Goal: Task Accomplishment & Management: Manage account settings

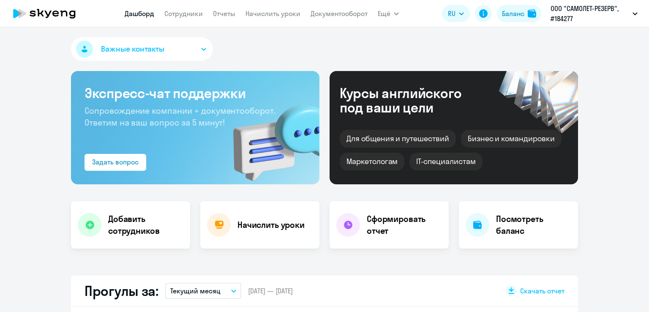
select select "30"
click at [274, 14] on link "Начислить уроки" at bounding box center [272, 13] width 55 height 8
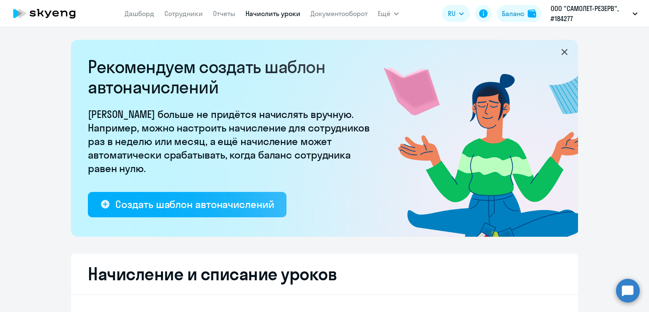
select select "10"
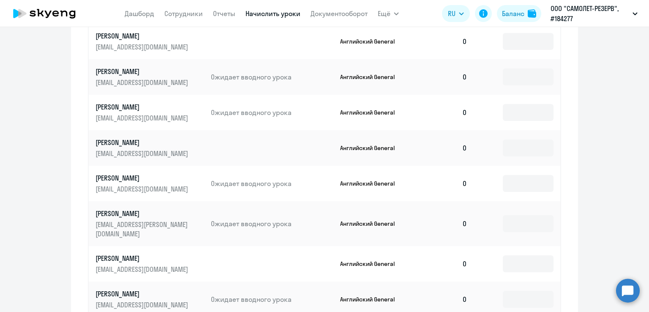
scroll to position [507, 0]
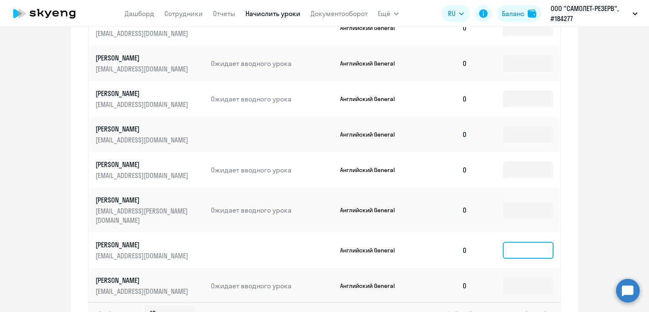
click at [516, 242] on input at bounding box center [528, 250] width 51 height 17
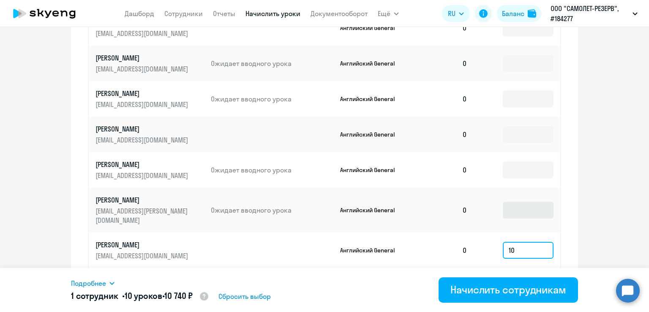
type input "10"
click at [522, 203] on input at bounding box center [528, 209] width 51 height 17
type input "5"
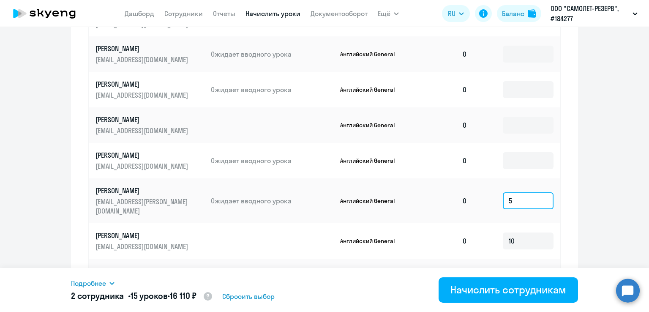
scroll to position [476, 0]
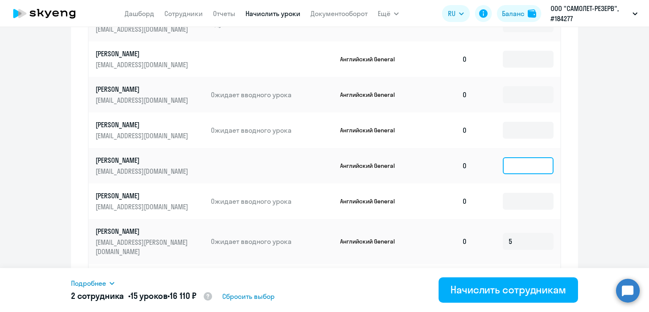
click at [524, 163] on input at bounding box center [528, 165] width 51 height 17
type input "15"
click at [512, 65] on input at bounding box center [528, 59] width 51 height 17
type input "5"
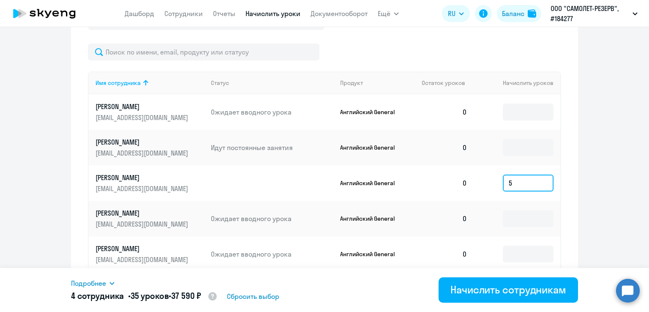
scroll to position [349, 0]
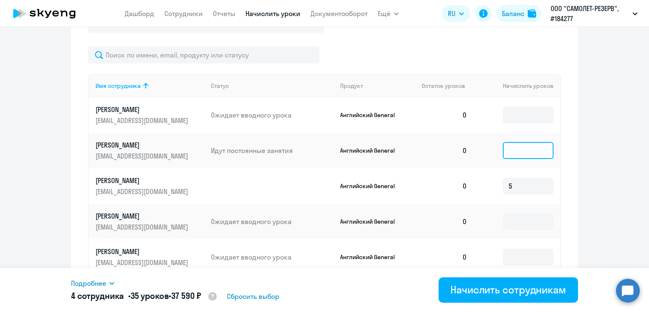
click at [508, 147] on input at bounding box center [528, 150] width 51 height 17
type input "5"
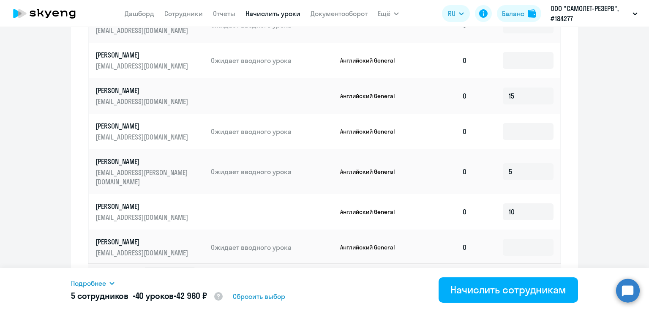
scroll to position [560, 0]
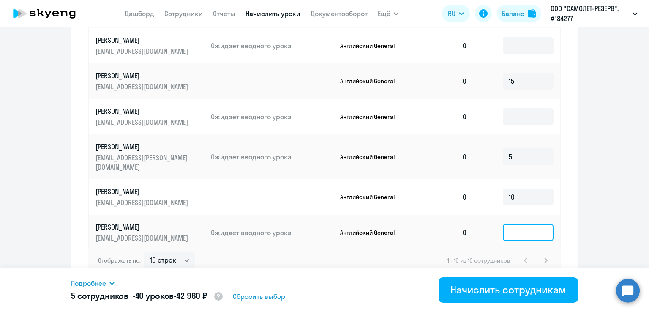
click at [521, 227] on input at bounding box center [528, 232] width 51 height 17
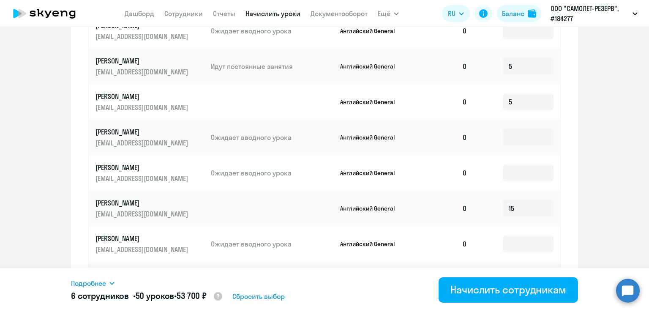
scroll to position [391, 0]
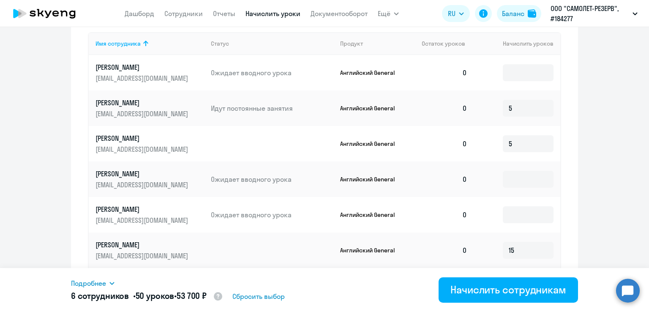
type input "10"
click at [519, 188] on td at bounding box center [517, 178] width 86 height 35
click at [519, 185] on input at bounding box center [528, 179] width 51 height 17
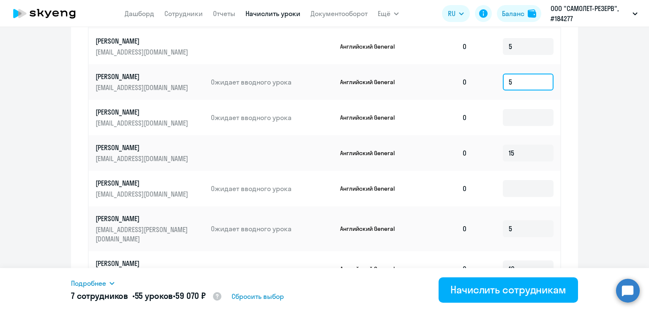
scroll to position [560, 0]
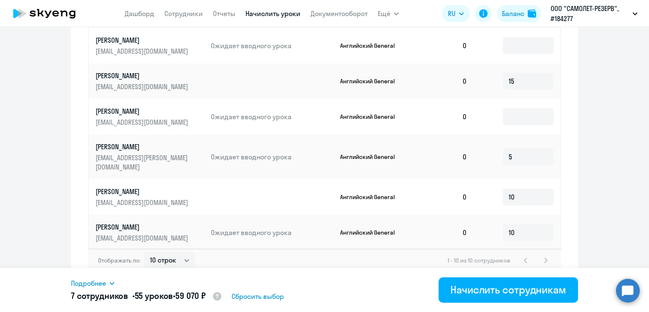
type input "5"
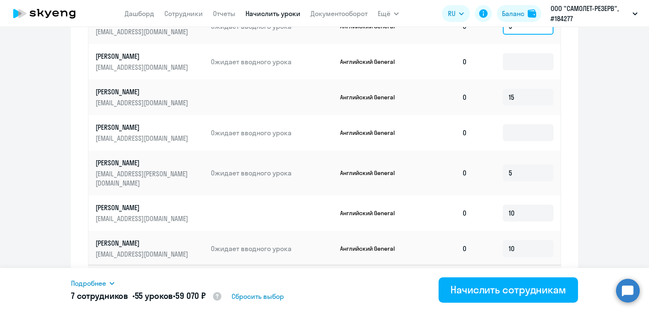
scroll to position [518, 0]
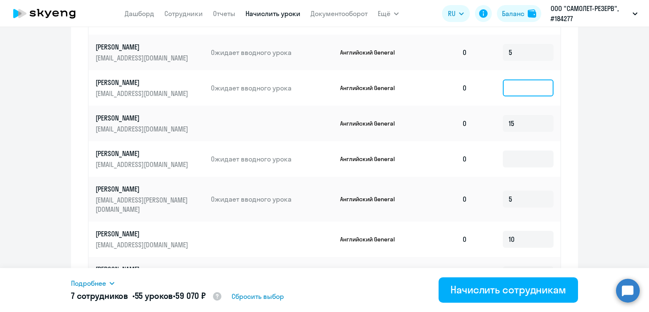
click at [525, 89] on input at bounding box center [528, 87] width 51 height 17
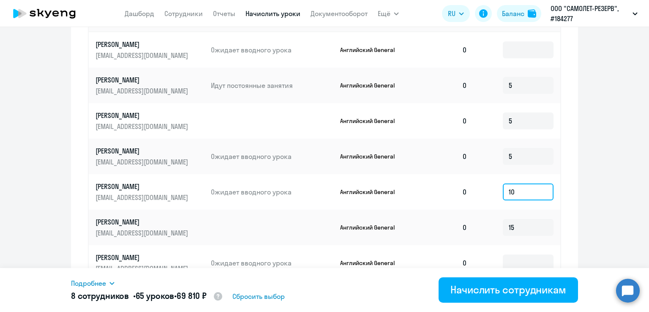
scroll to position [391, 0]
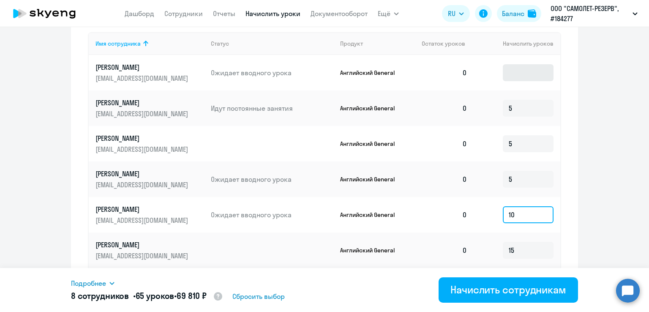
type input "10"
click at [505, 76] on input at bounding box center [528, 72] width 51 height 17
type input "10"
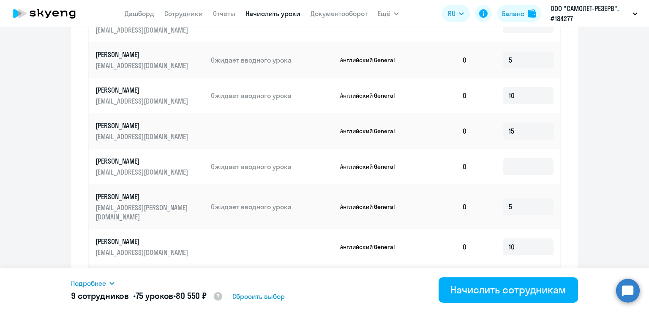
scroll to position [560, 0]
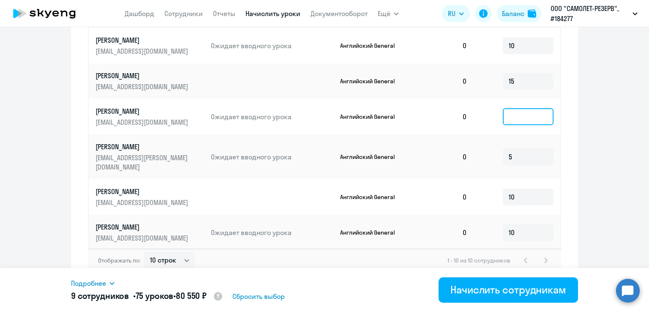
click at [516, 117] on input at bounding box center [528, 116] width 51 height 17
type input "2"
type input "5"
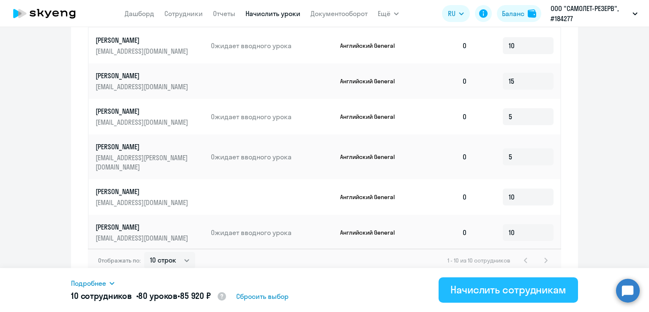
click at [497, 286] on div "Начислить сотрудникам" at bounding box center [508, 290] width 116 height 14
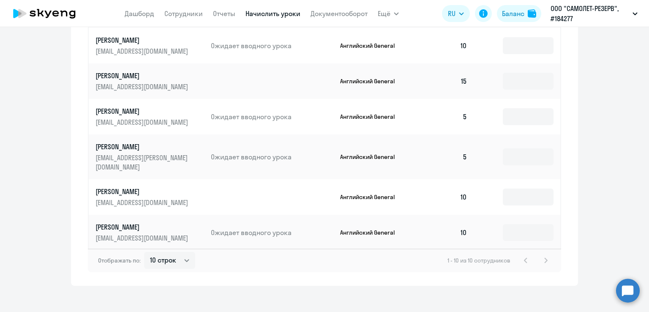
click at [64, 13] on icon at bounding box center [44, 13] width 74 height 21
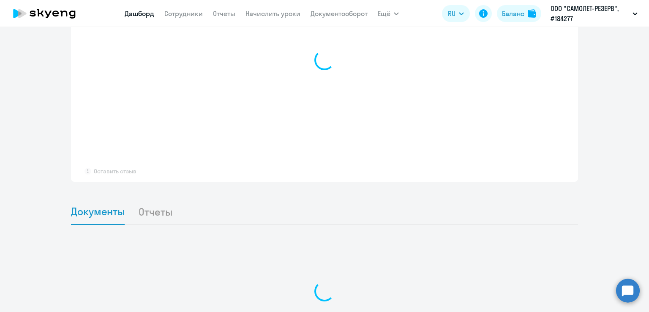
select select "30"
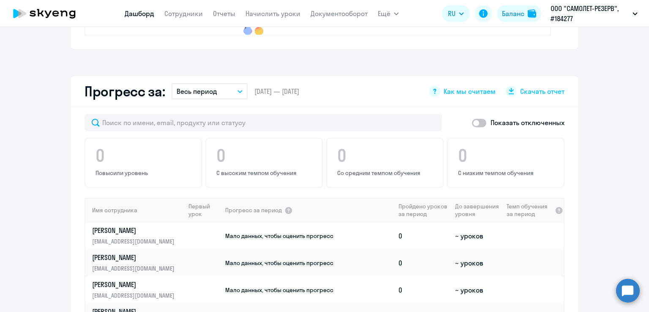
scroll to position [432, 0]
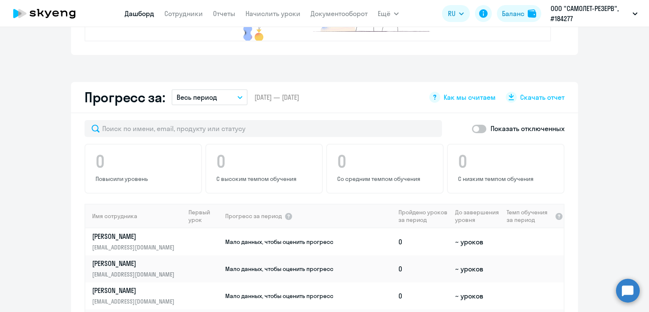
click at [188, 18] on app-menu-item-link "Сотрудники" at bounding box center [183, 13] width 38 height 11
click at [186, 14] on link "Сотрудники" at bounding box center [183, 13] width 38 height 8
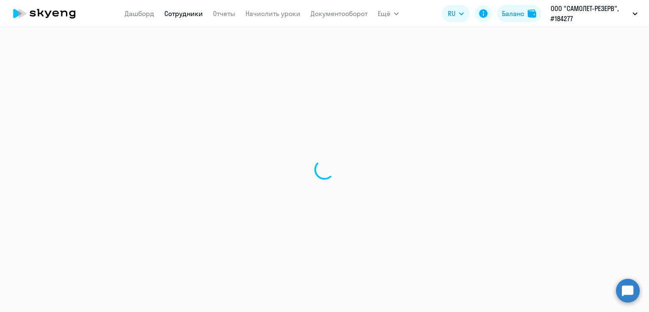
select select "30"
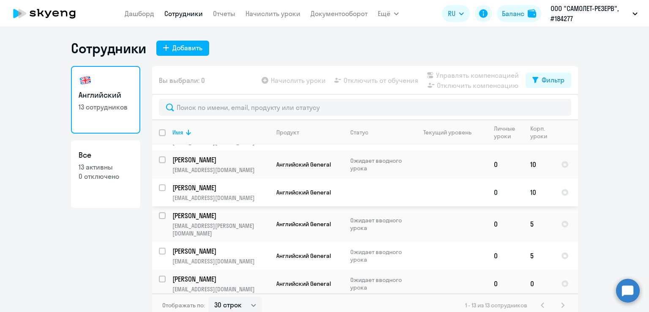
scroll to position [42, 0]
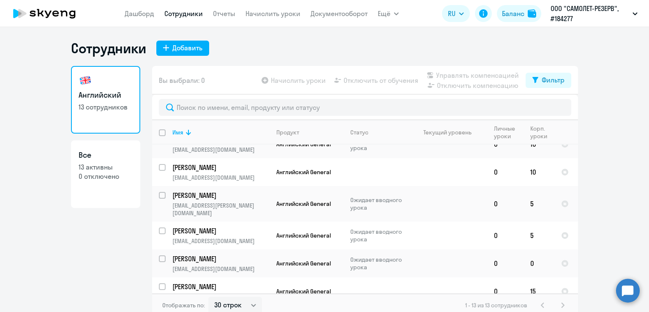
click at [269, 19] on nav "Дашборд Сотрудники Отчеты Начислить уроки Документооборот" at bounding box center [246, 13] width 243 height 17
click at [269, 13] on link "Начислить уроки" at bounding box center [272, 13] width 55 height 8
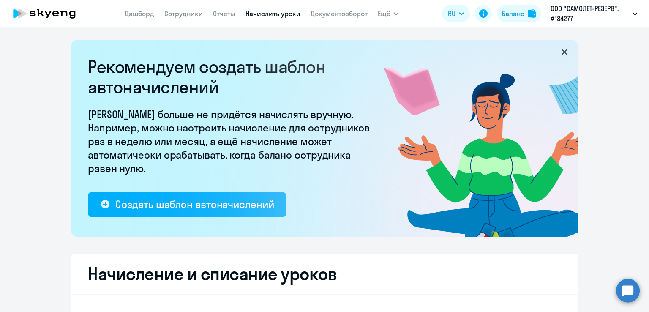
select select "10"
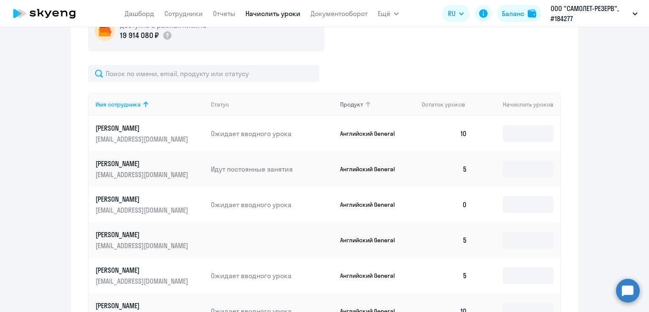
scroll to position [380, 0]
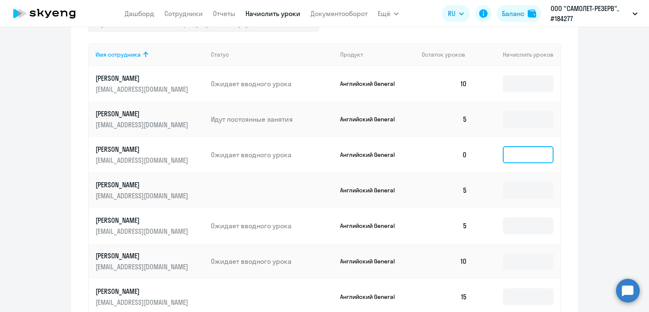
click at [511, 155] on input at bounding box center [528, 154] width 51 height 17
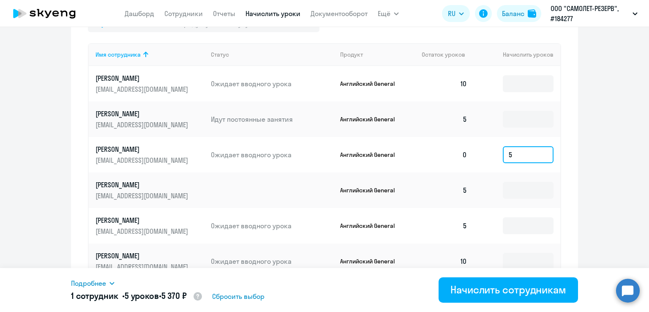
type input "5"
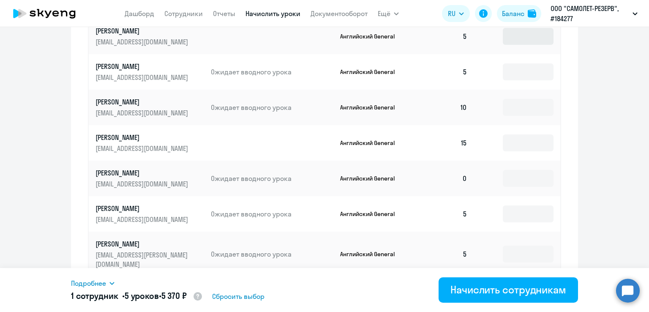
scroll to position [549, 0]
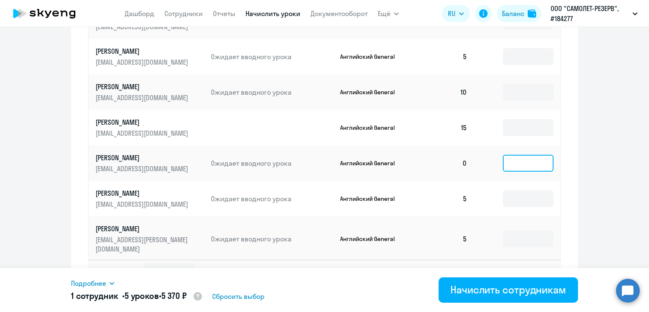
click at [534, 161] on input at bounding box center [528, 163] width 51 height 17
type input "20"
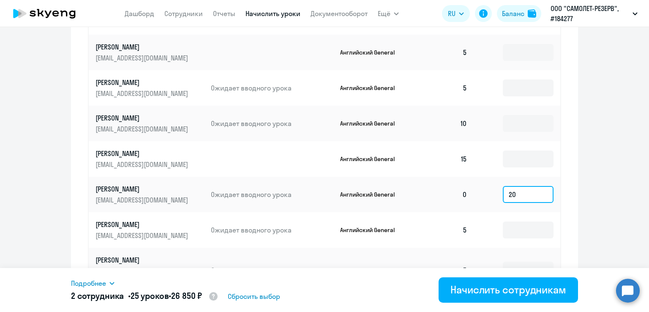
scroll to position [560, 0]
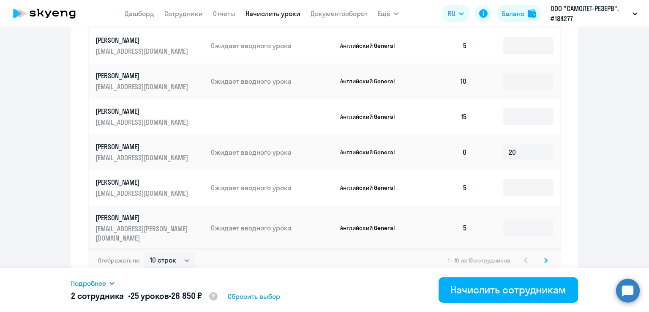
click at [544, 255] on svg-icon at bounding box center [546, 260] width 10 height 10
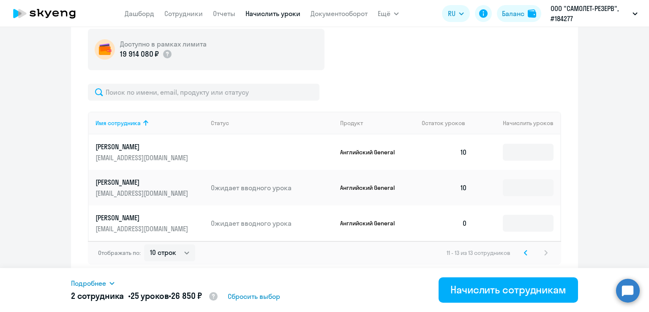
scroll to position [312, 0]
click at [507, 216] on input at bounding box center [528, 223] width 51 height 17
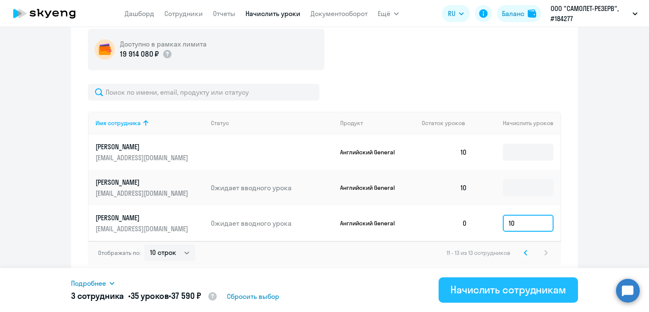
type input "10"
click at [503, 286] on div "Начислить сотрудникам" at bounding box center [508, 290] width 116 height 14
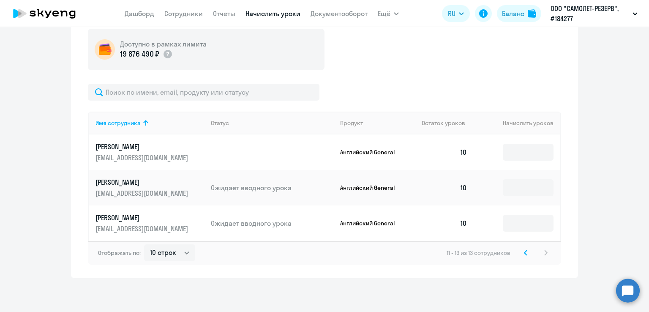
click at [524, 252] on icon at bounding box center [525, 253] width 3 height 6
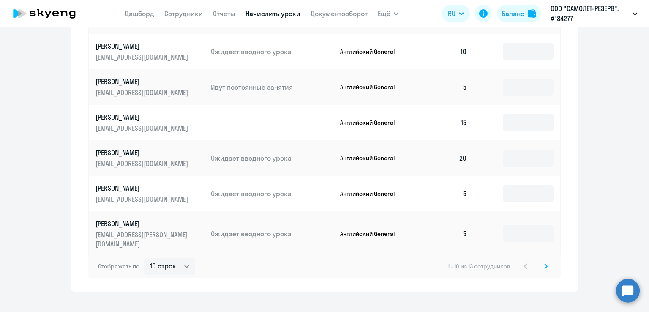
scroll to position [560, 0]
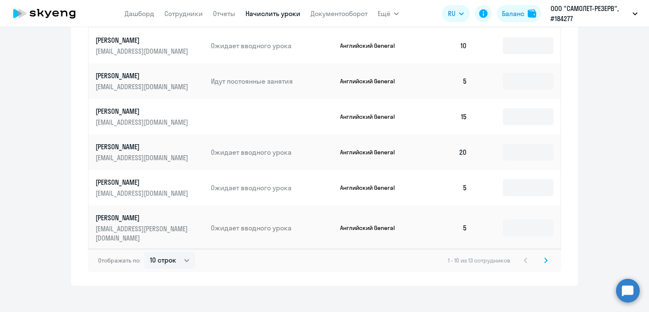
click at [128, 115] on p "Попова Алина" at bounding box center [142, 110] width 95 height 9
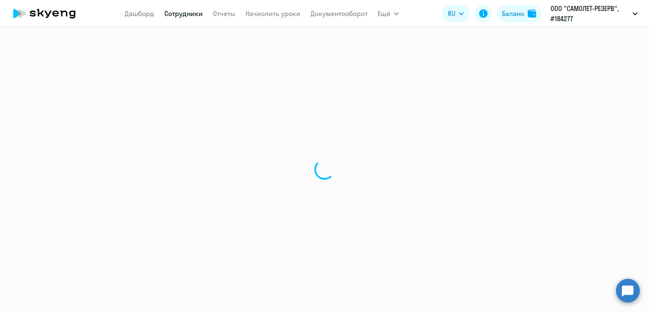
select select "english"
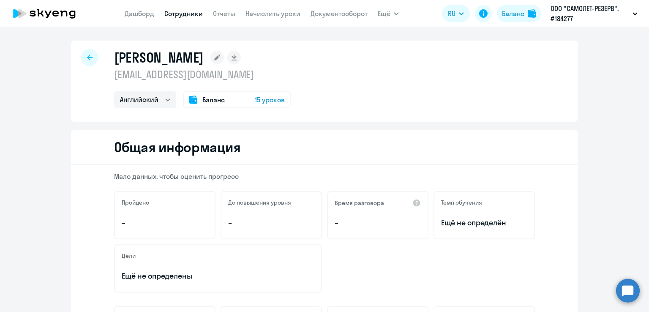
click at [273, 97] on span "15 уроков" at bounding box center [270, 100] width 30 height 10
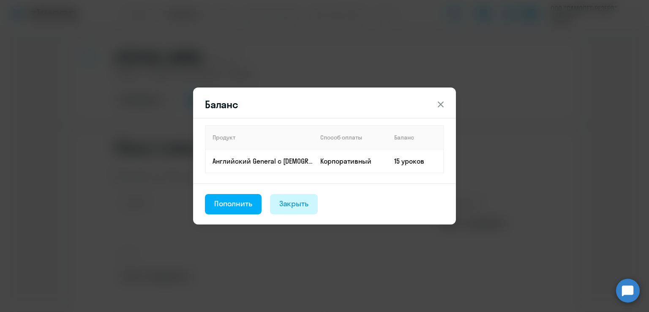
click at [291, 203] on div "Закрыть" at bounding box center [294, 203] width 30 height 11
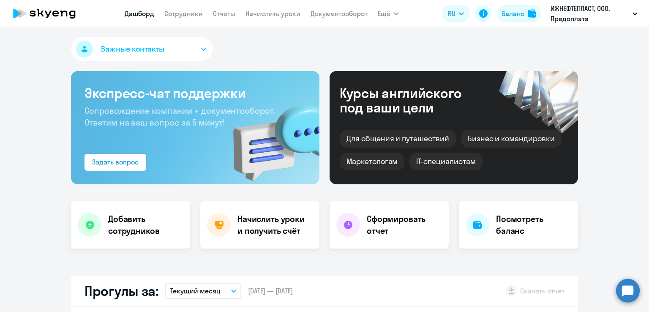
select select "30"
